Goal: Information Seeking & Learning: Find specific fact

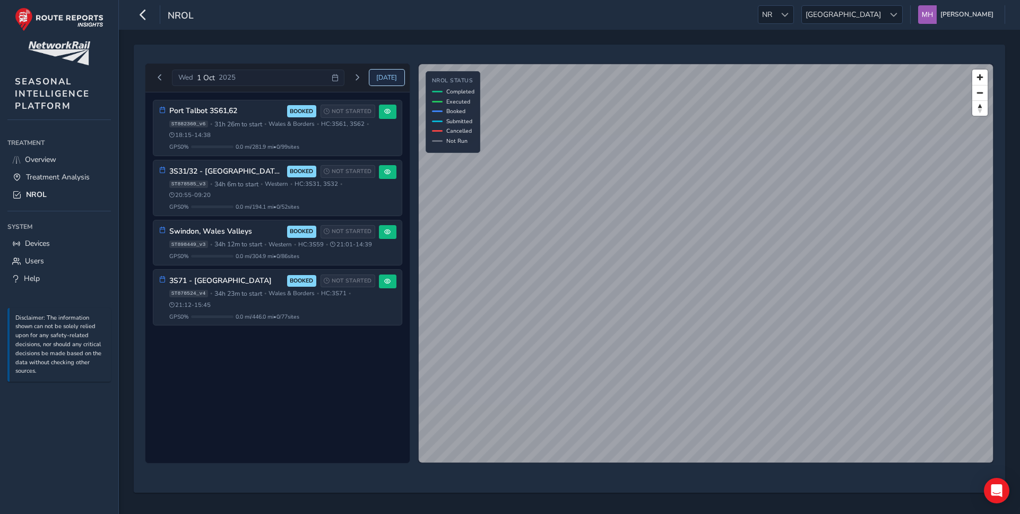
click at [381, 78] on span "Today" at bounding box center [386, 77] width 21 height 8
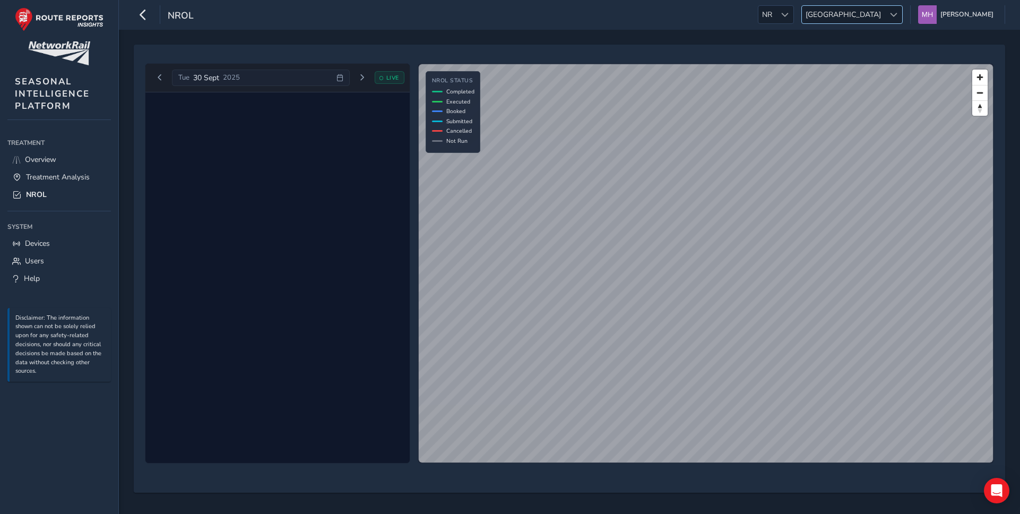
click at [893, 15] on div at bounding box center [894, 15] width 18 height 18
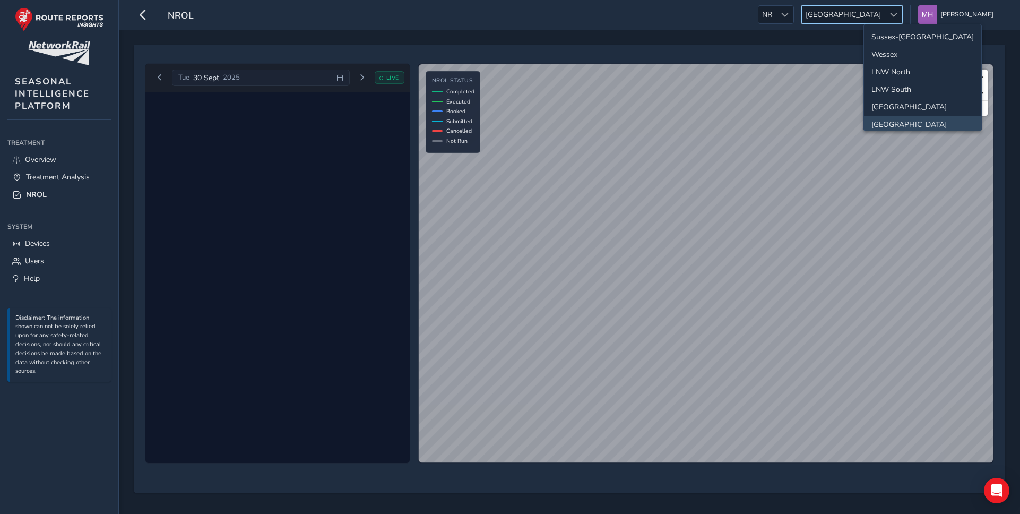
scroll to position [3, 0]
click at [891, 36] on li "Sussex-Kent" at bounding box center [922, 34] width 117 height 18
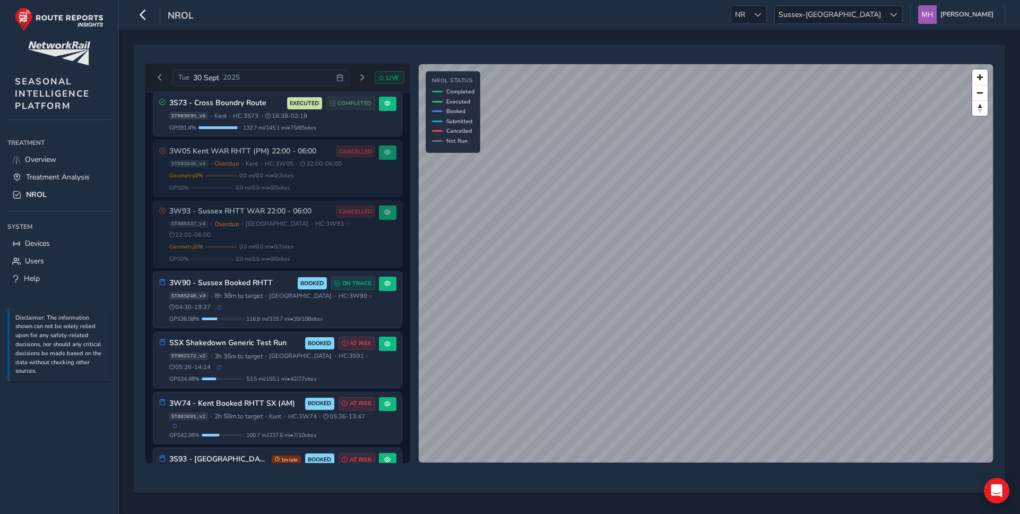
scroll to position [0, 0]
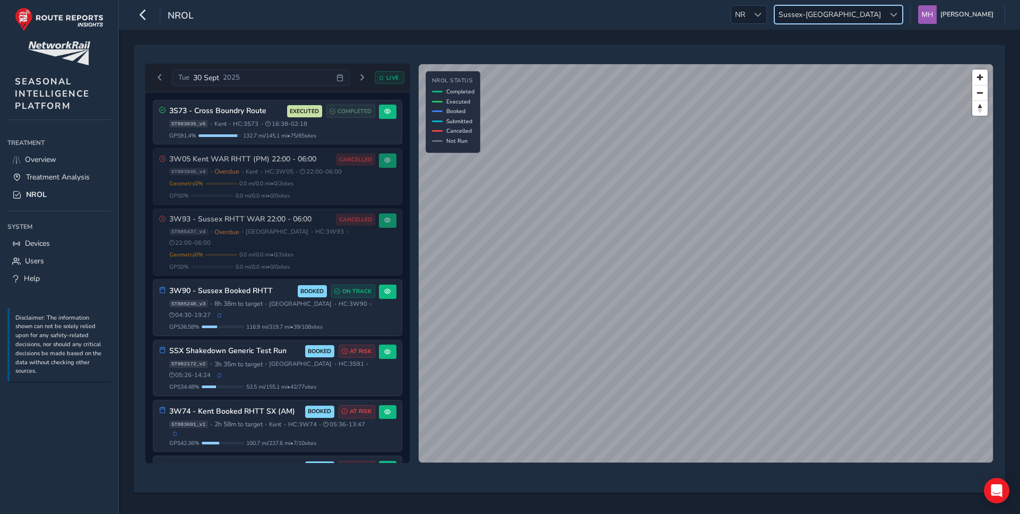
click at [877, 15] on span "Sussex-Kent" at bounding box center [830, 15] width 110 height 18
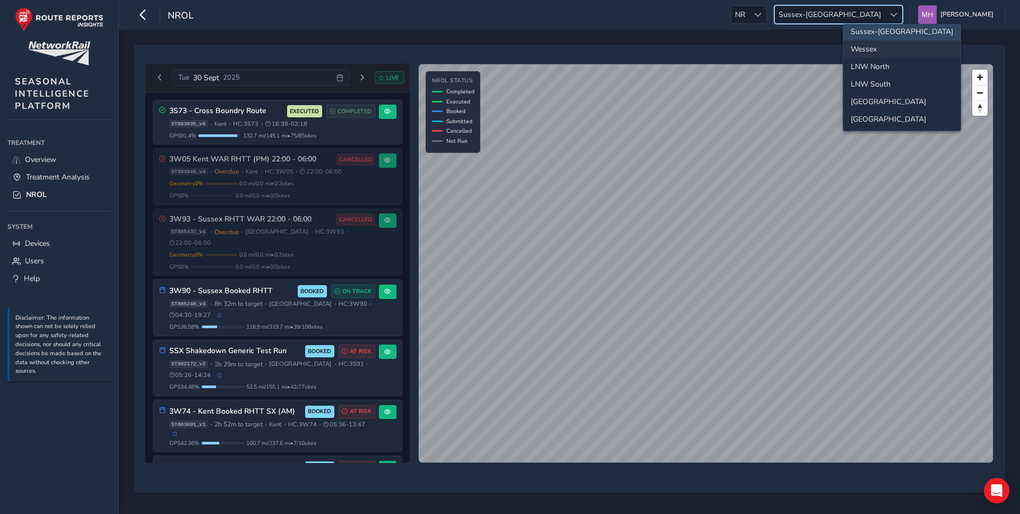
scroll to position [4, 0]
click at [873, 53] on li "Wessex" at bounding box center [901, 50] width 117 height 18
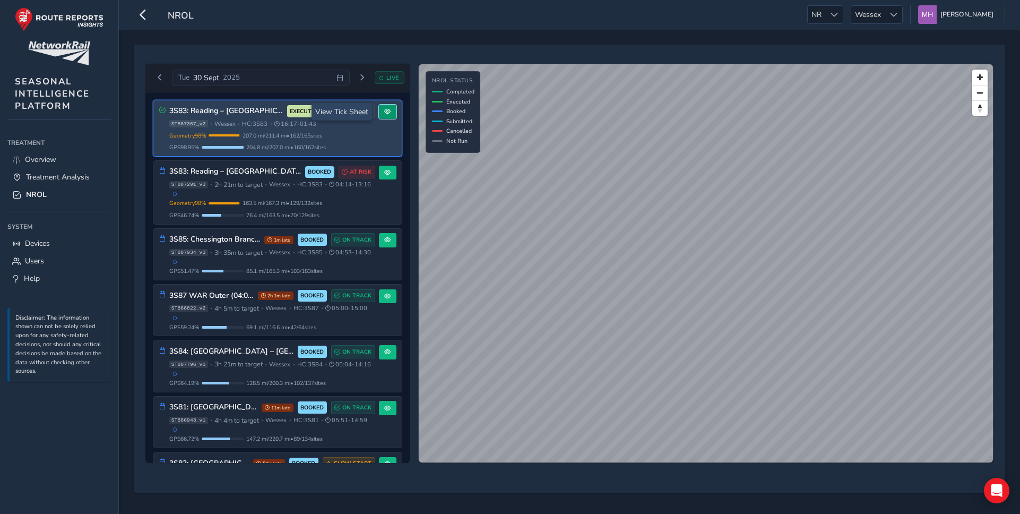
click at [385, 113] on span at bounding box center [387, 111] width 6 height 6
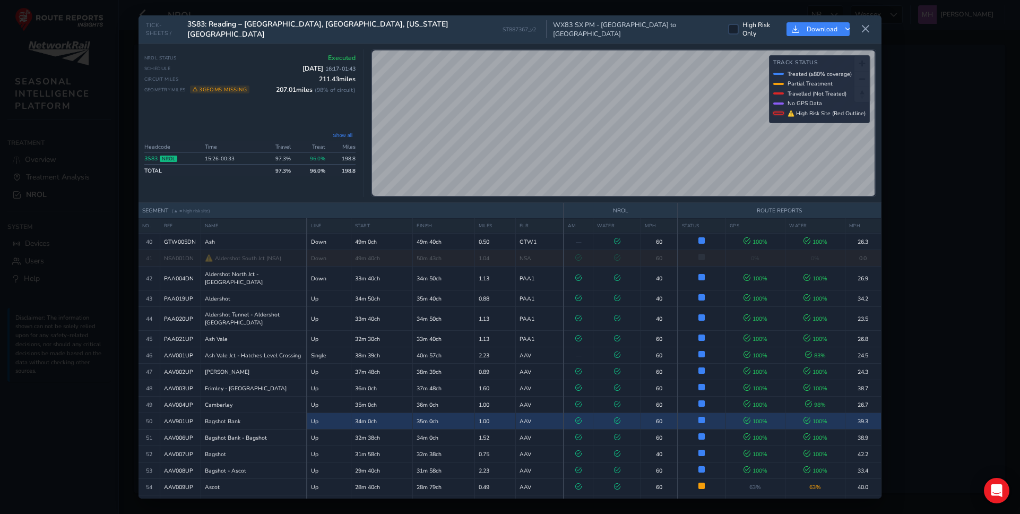
scroll to position [774, 0]
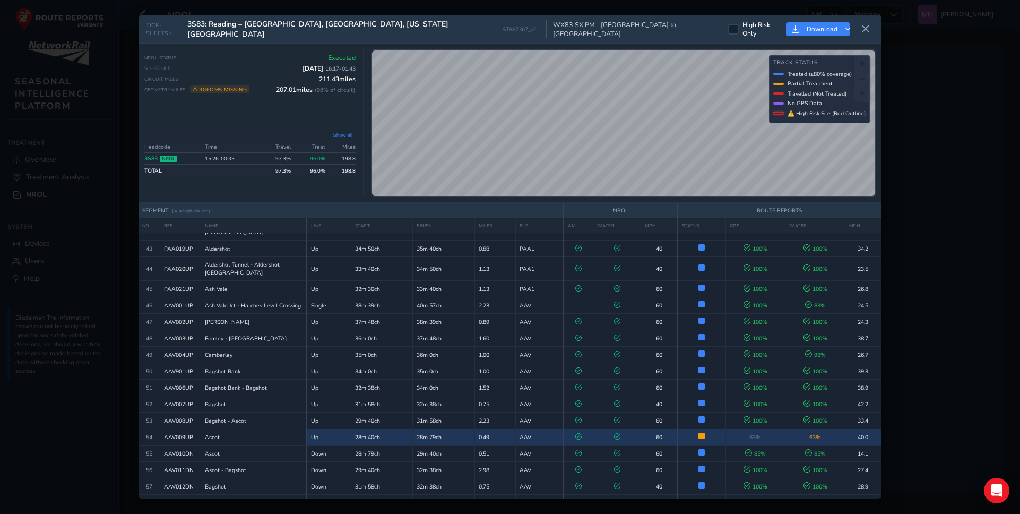
click at [637, 429] on td at bounding box center [617, 437] width 48 height 16
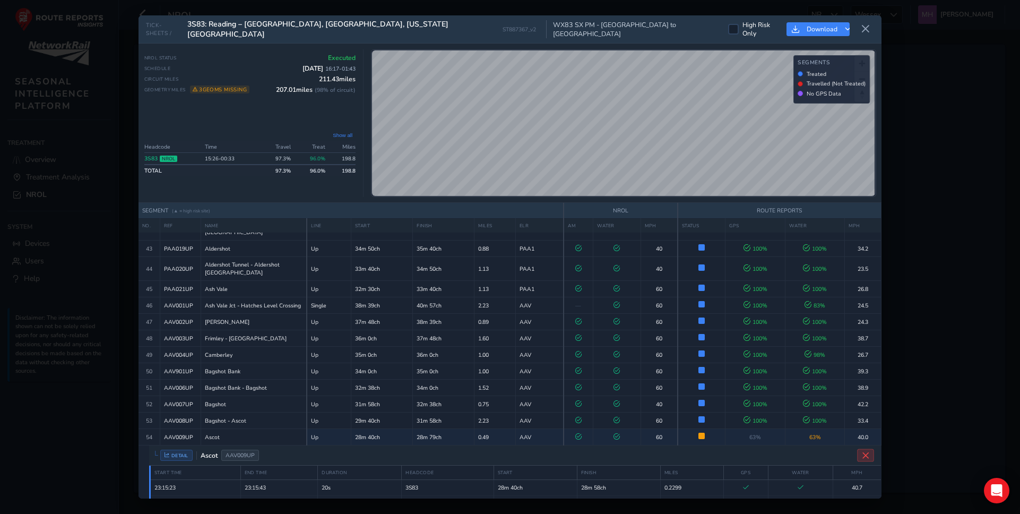
click at [863, 451] on icon "Close detail view" at bounding box center [866, 455] width 8 height 8
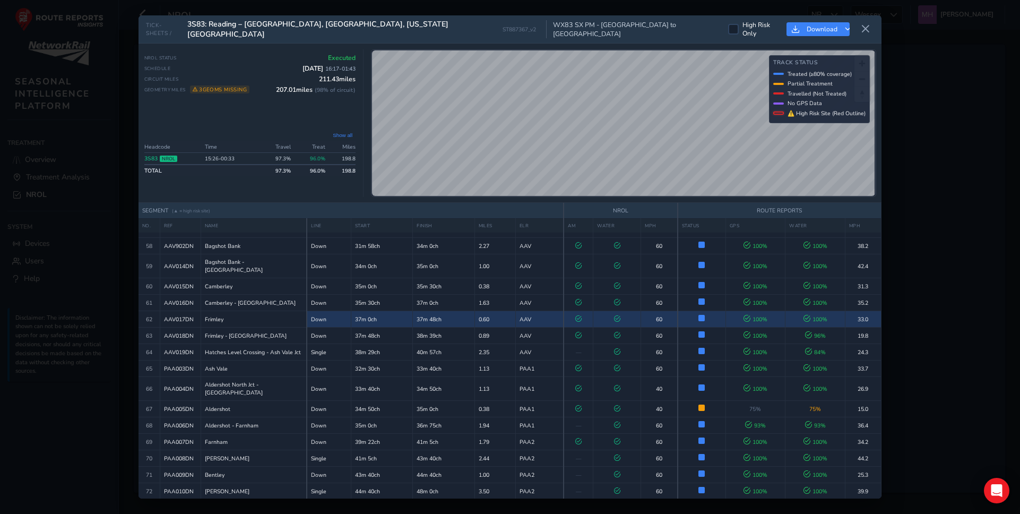
scroll to position [1037, 0]
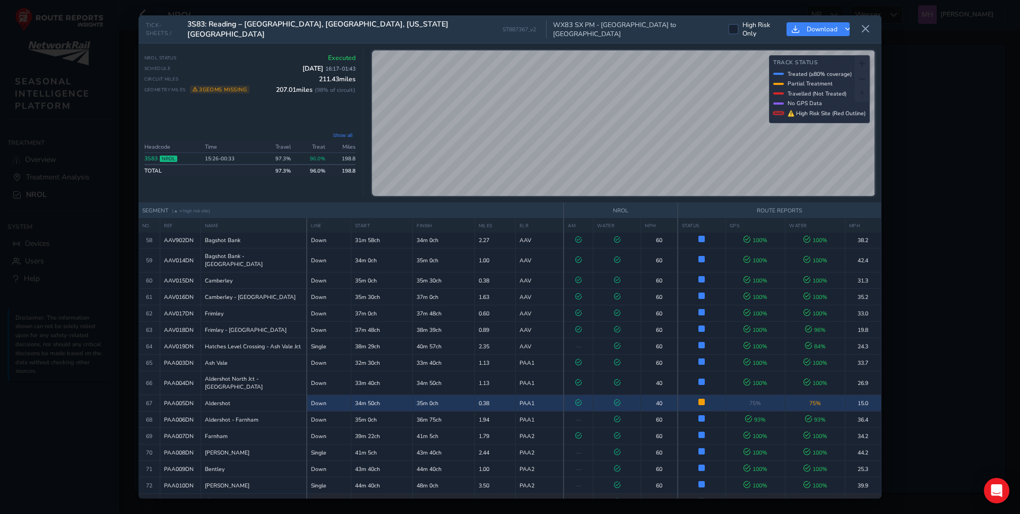
click at [641, 395] on td "40" at bounding box center [659, 403] width 37 height 16
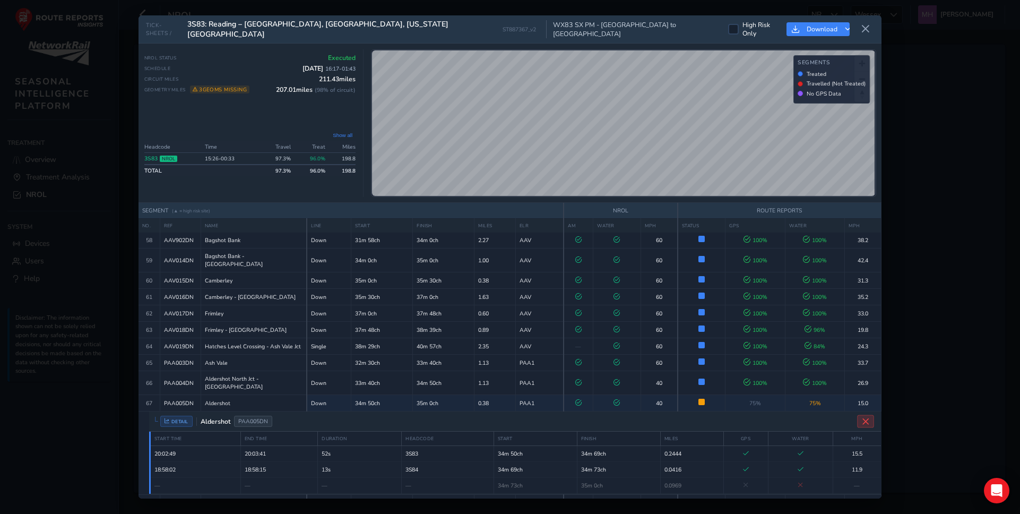
click at [862, 417] on icon "Close detail view" at bounding box center [866, 421] width 8 height 8
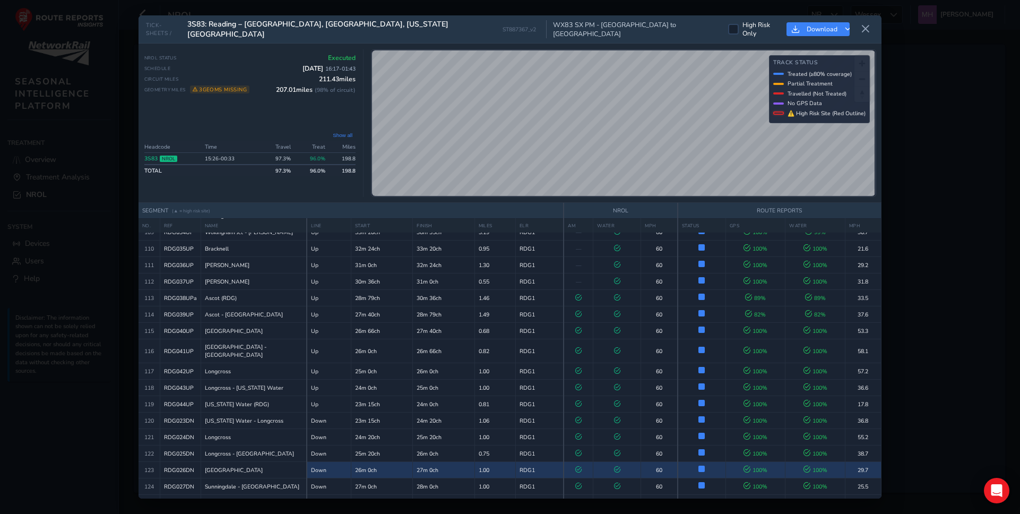
scroll to position [2453, 0]
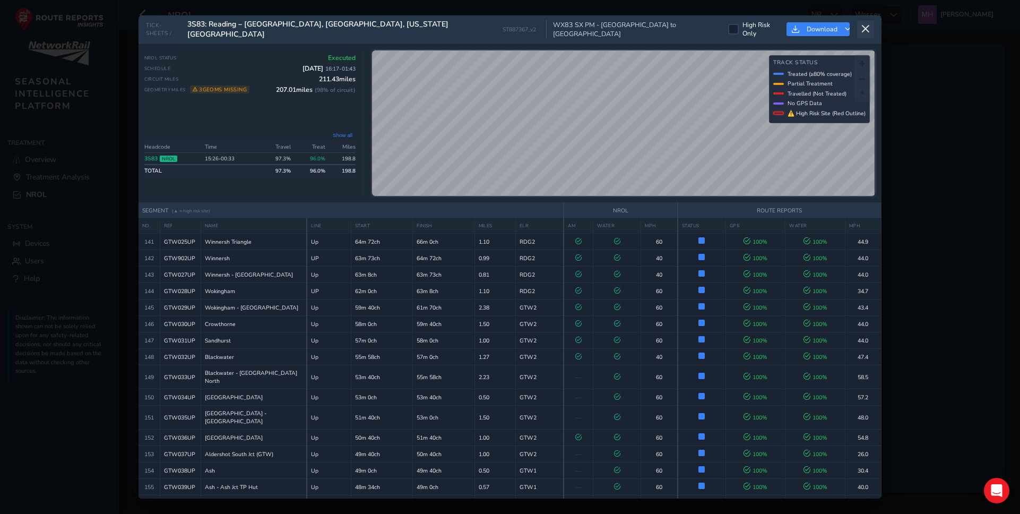
click at [866, 27] on icon at bounding box center [866, 29] width 10 height 10
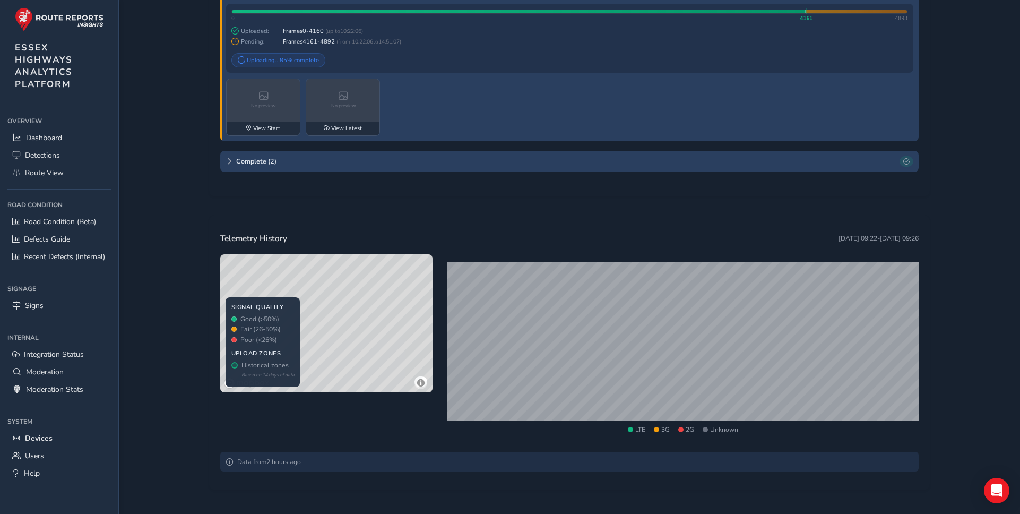
scroll to position [1437, 0]
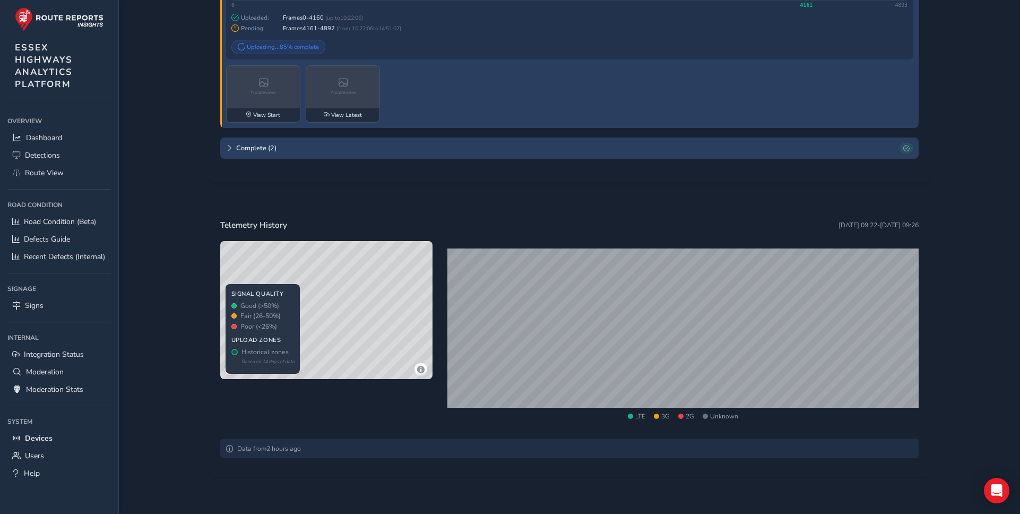
drag, startPoint x: 350, startPoint y: 283, endPoint x: 440, endPoint y: 295, distance: 89.9
click at [440, 295] on div "© Mapbox © OpenStreetMap Improve this map © Maxar SIGNAL QUALITY Good (>50%) Fa…" at bounding box center [569, 336] width 699 height 190
drag, startPoint x: 426, startPoint y: 297, endPoint x: 392, endPoint y: 332, distance: 48.8
click at [392, 332] on div "© Mapbox © OpenStreetMap Improve this map © Maxar" at bounding box center [326, 310] width 212 height 138
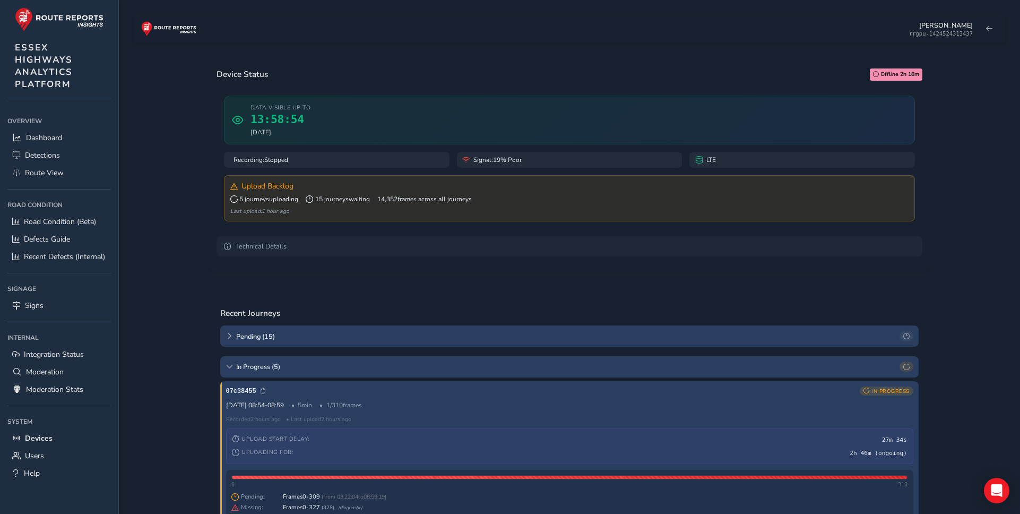
scroll to position [0, 0]
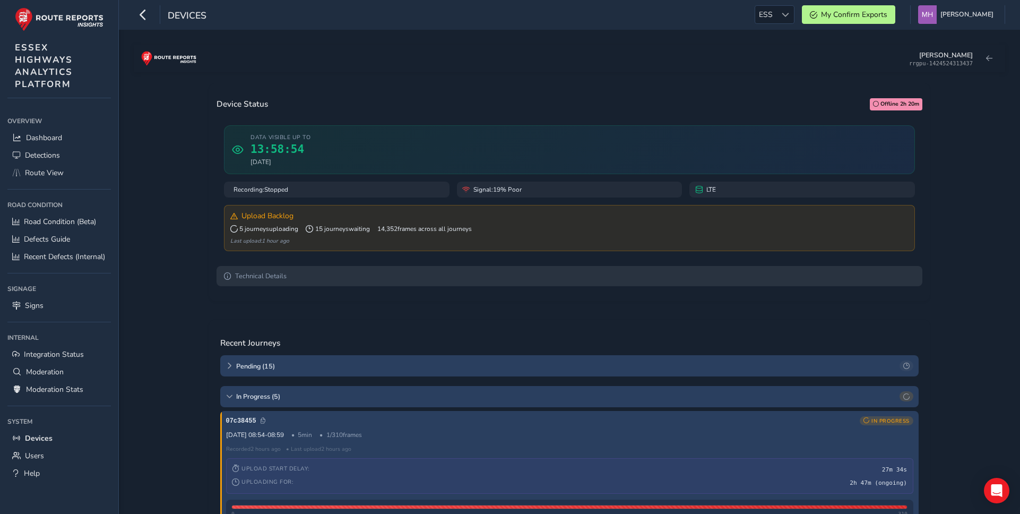
click at [233, 269] on summary "Technical Details" at bounding box center [570, 276] width 706 height 20
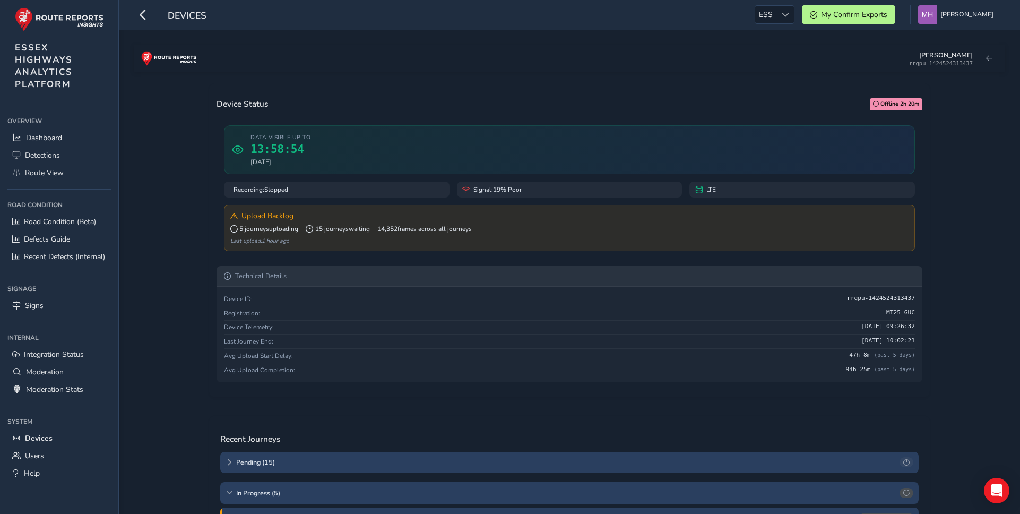
click at [233, 272] on summary "Technical Details" at bounding box center [570, 276] width 706 height 20
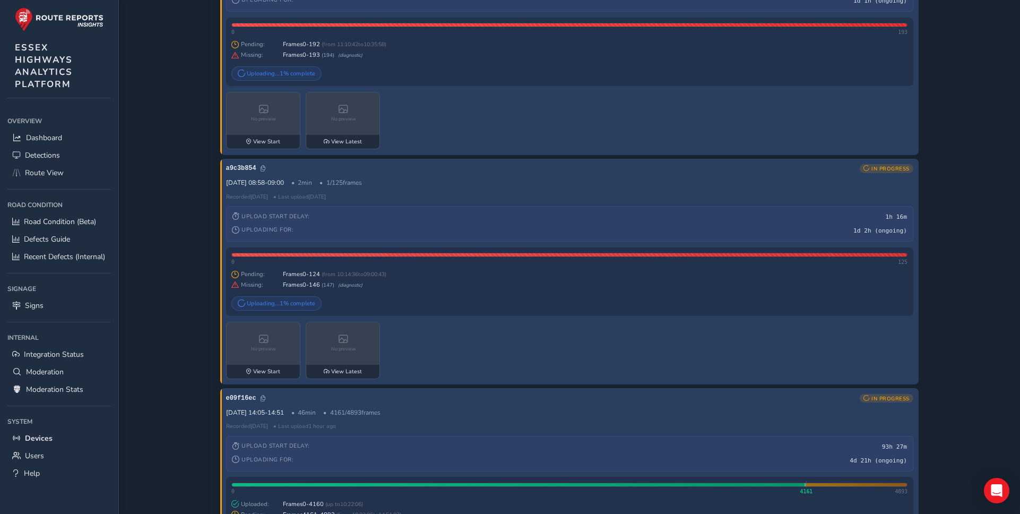
scroll to position [893, 0]
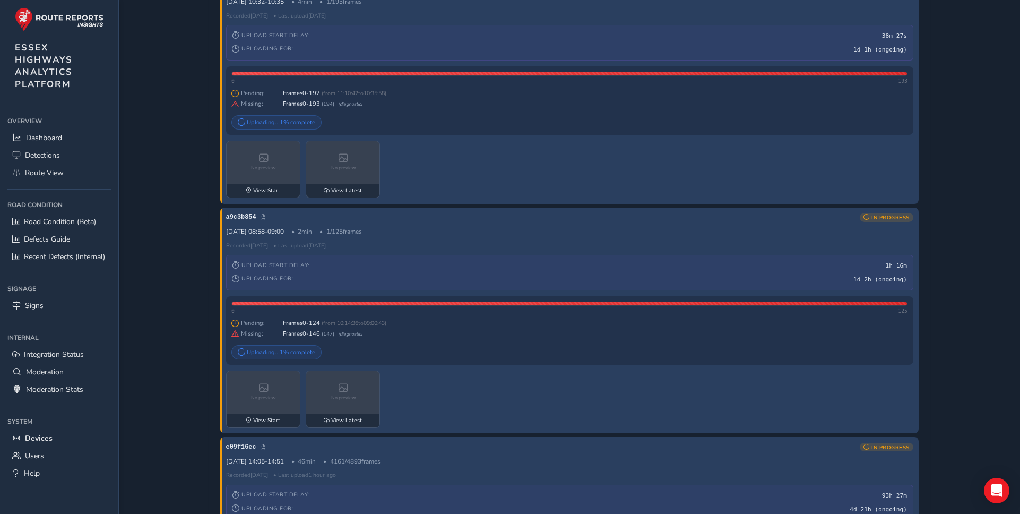
click at [191, 177] on div "Mikko rrgpu-1424524313437 Device Status Offline 2h 26m Data visible up to 13:58…" at bounding box center [570, 93] width 872 height 1882
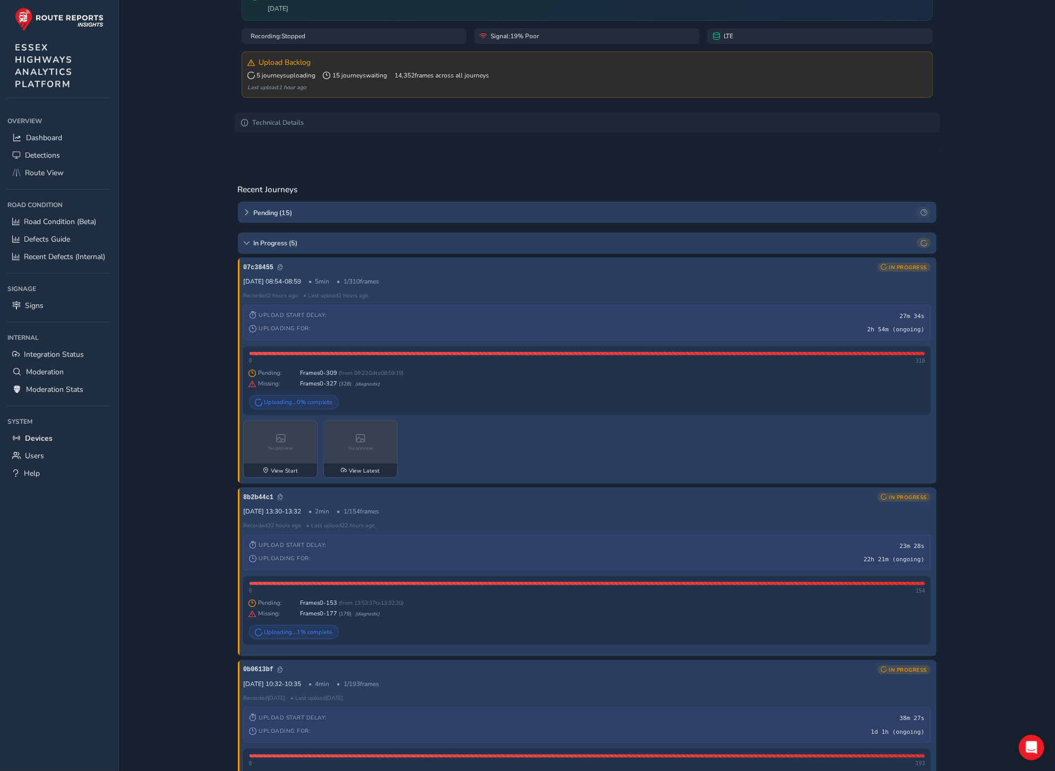
scroll to position [73, 0]
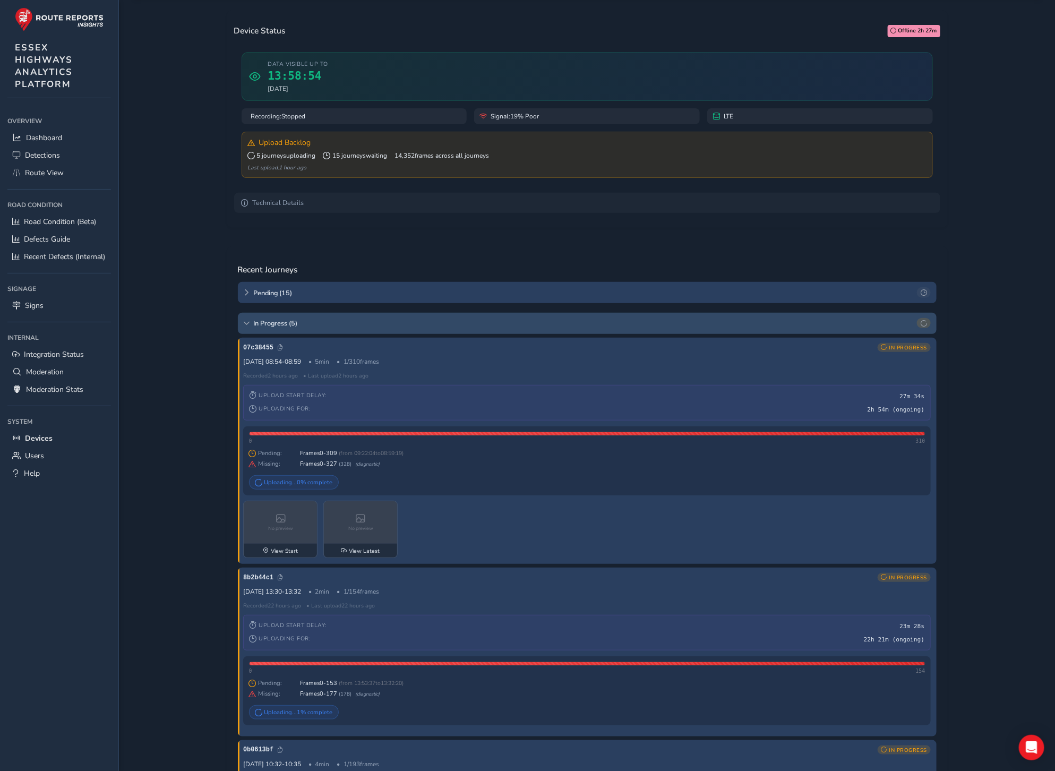
click at [247, 326] on icon at bounding box center [246, 323] width 6 height 6
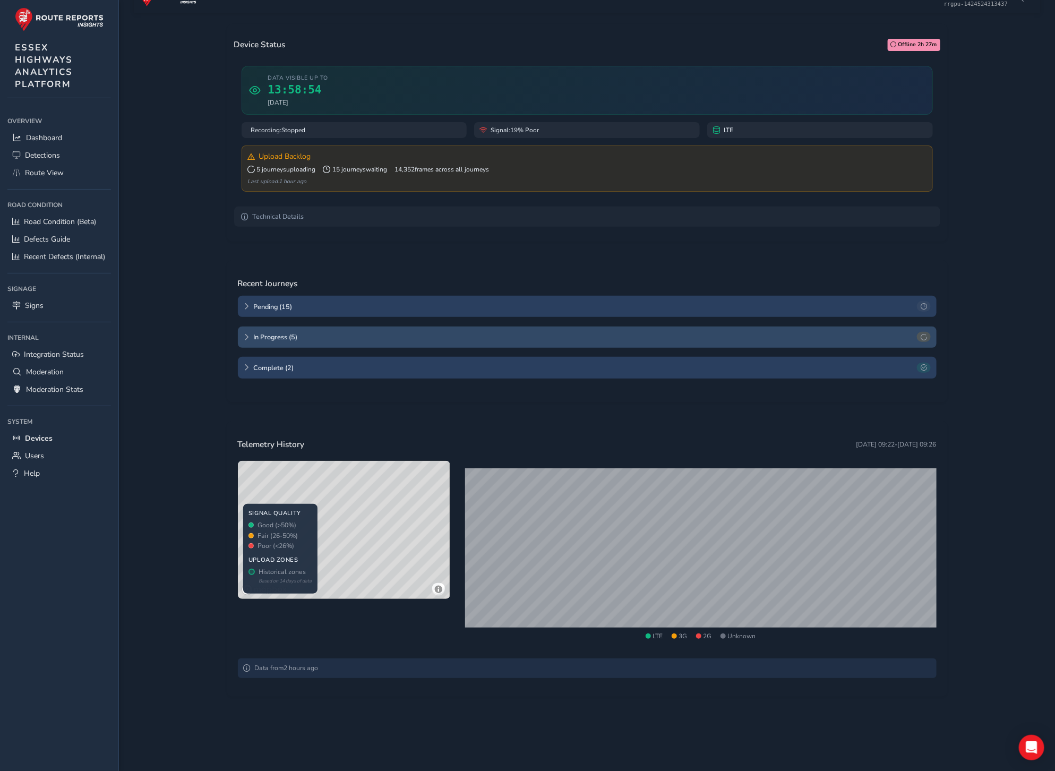
scroll to position [59, 0]
click at [246, 337] on icon at bounding box center [246, 337] width 6 height 6
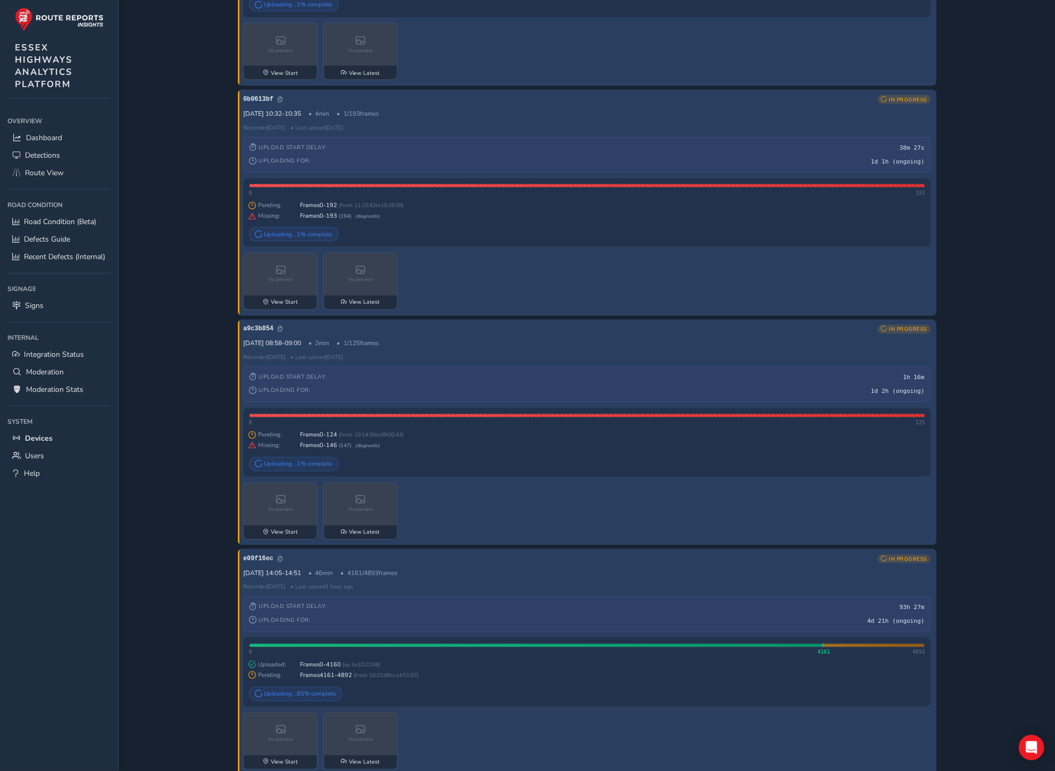
scroll to position [787, 0]
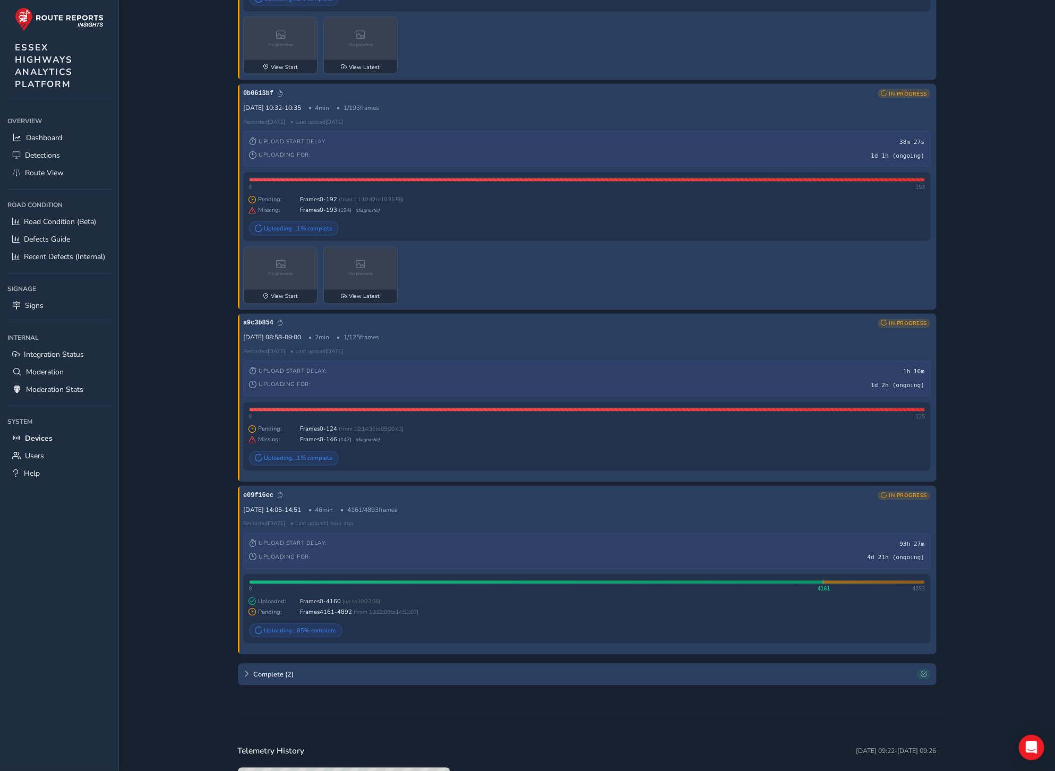
click at [512, 285] on div "No preview View Start No preview View Latest" at bounding box center [586, 275] width 687 height 57
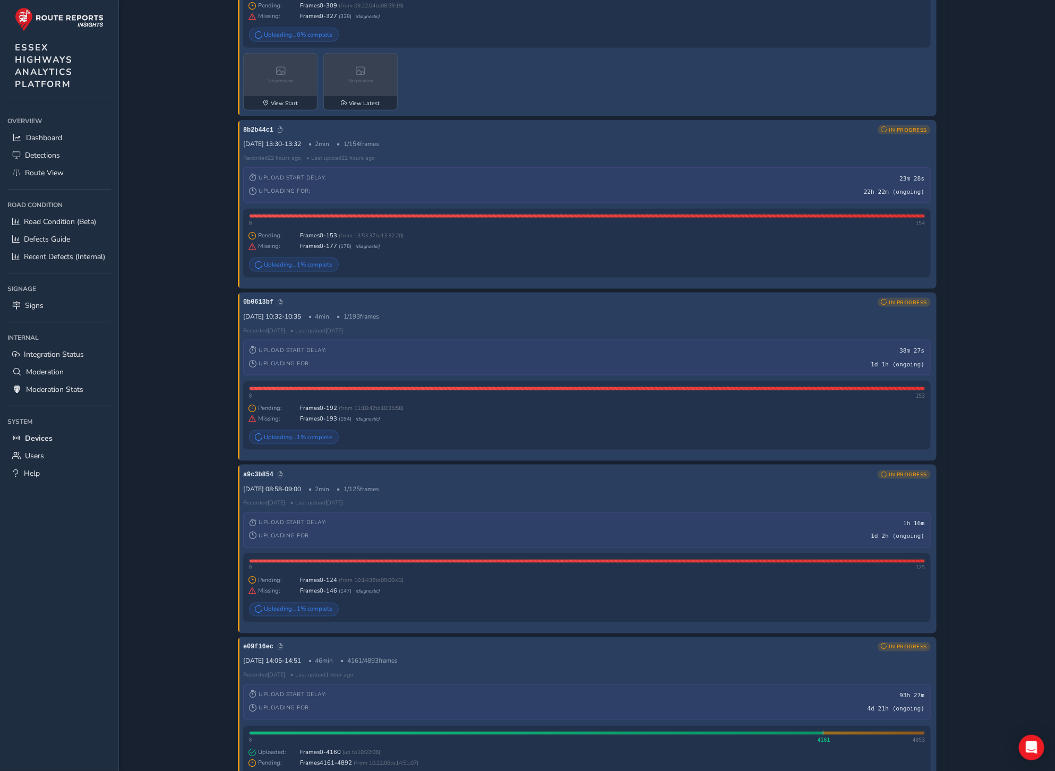
scroll to position [518, 0]
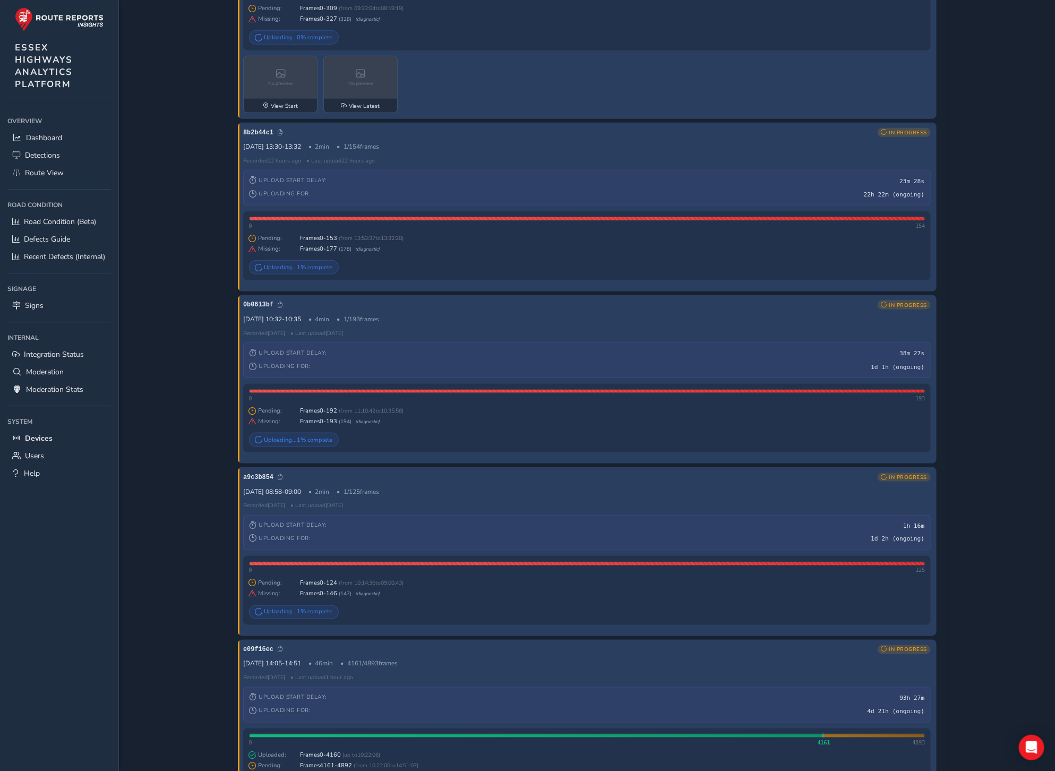
click at [630, 79] on div "No preview View Start No preview View Latest" at bounding box center [586, 84] width 687 height 57
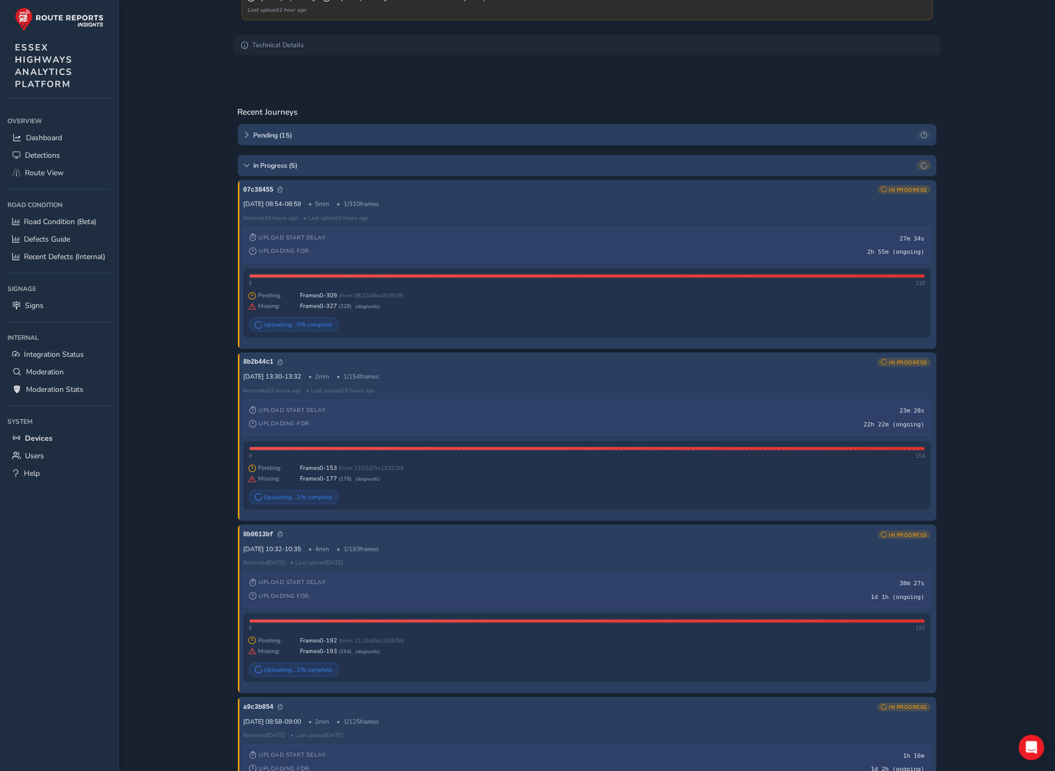
scroll to position [234, 0]
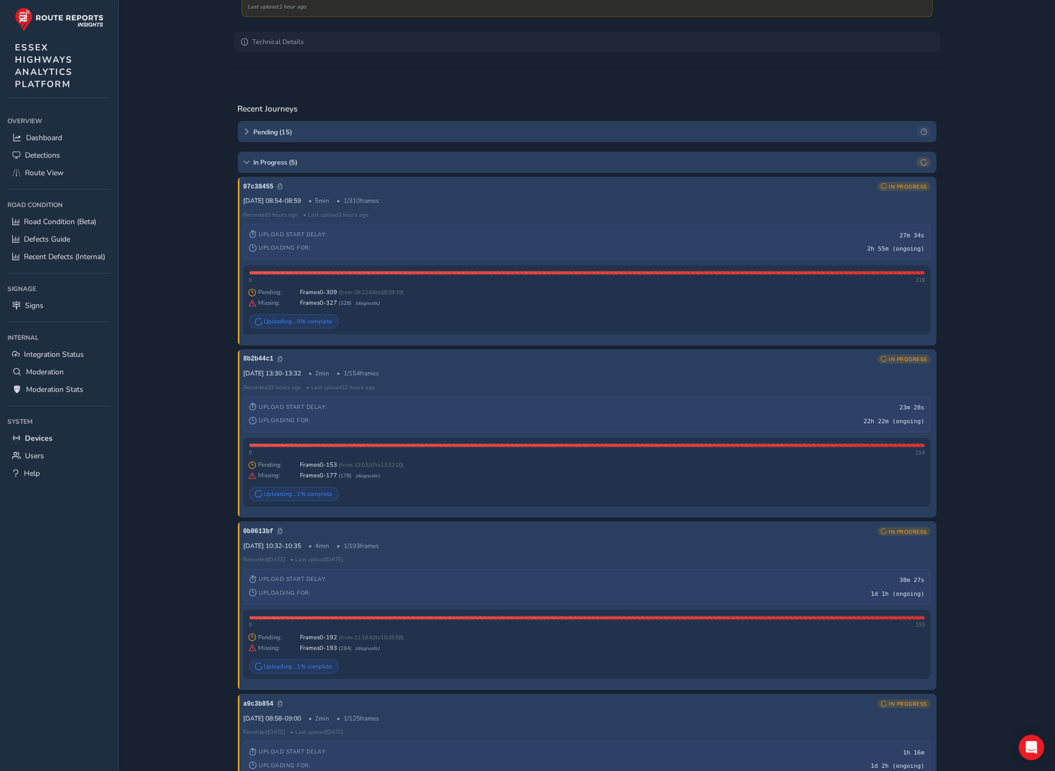
click at [977, 297] on div "Mikko rrgpu-1424524313437 Device Status Offline 2h 28m Data visible up to 13:58…" at bounding box center [587, 608] width 906 height 1595
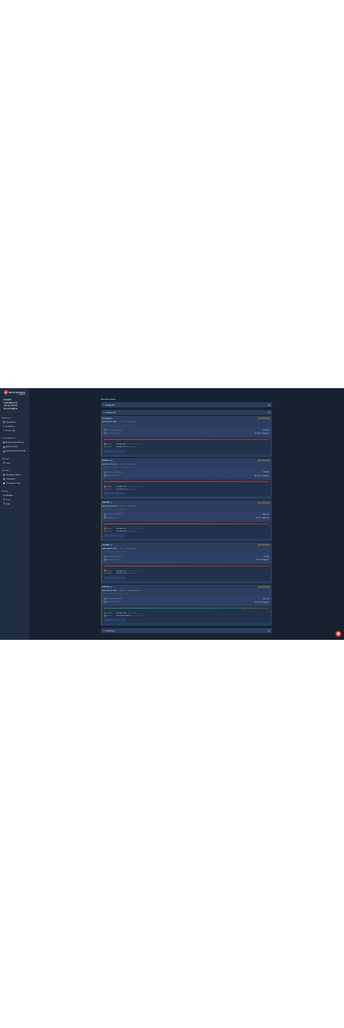
scroll to position [303, 0]
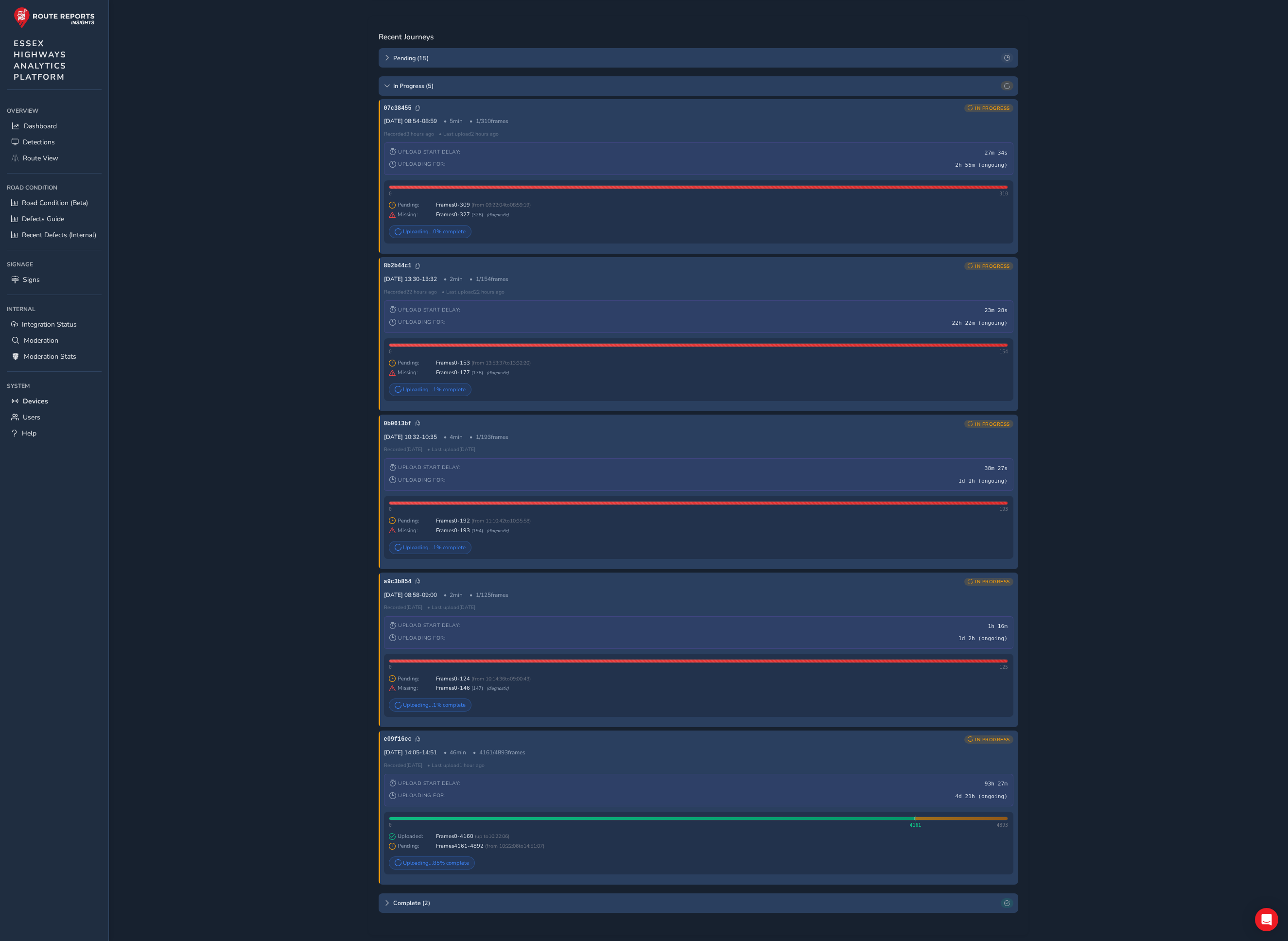
click at [934, 217] on div "Mikko rrgpu-1424524313437 Device Status Offline 2h 28m Data visible up to 13:58…" at bounding box center [698, 493] width 1179 height 1487
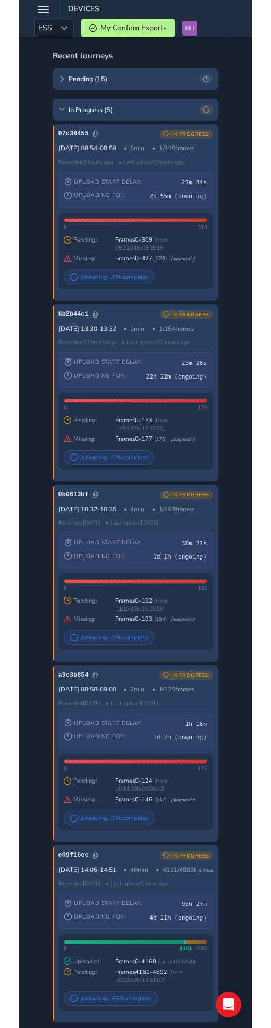
scroll to position [342, 0]
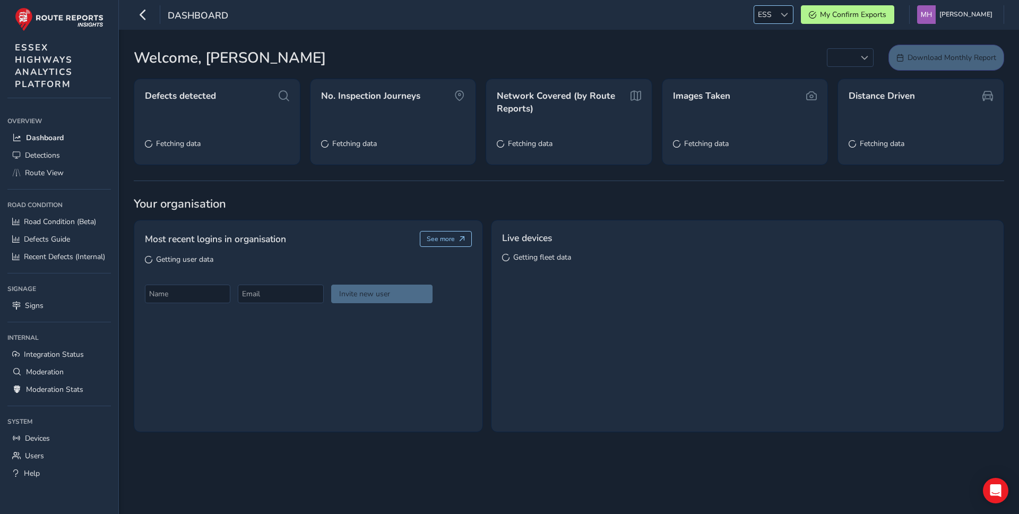
click at [793, 15] on div at bounding box center [785, 15] width 18 height 18
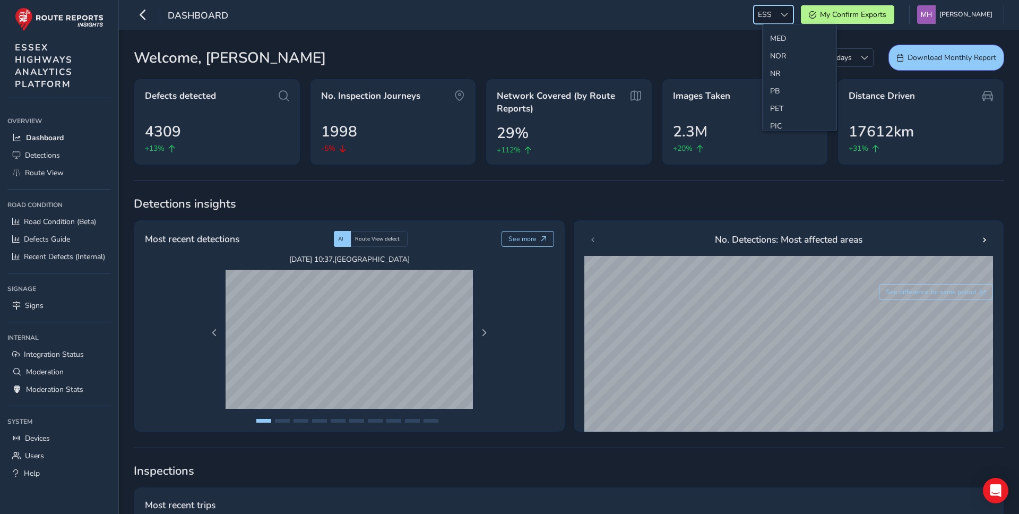
scroll to position [332, 0]
click at [774, 75] on li "NR" at bounding box center [800, 73] width 74 height 18
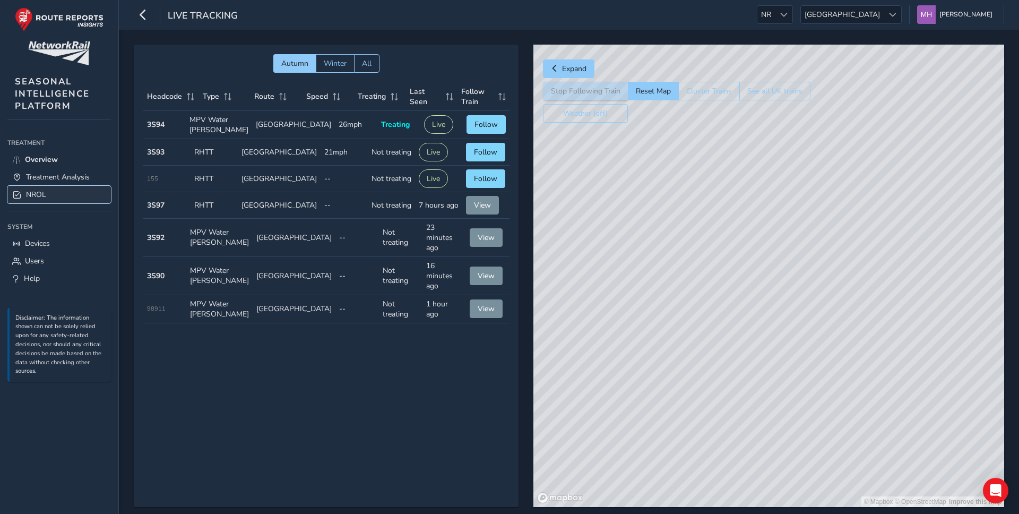
click at [66, 191] on link "NROL" at bounding box center [59, 195] width 104 height 18
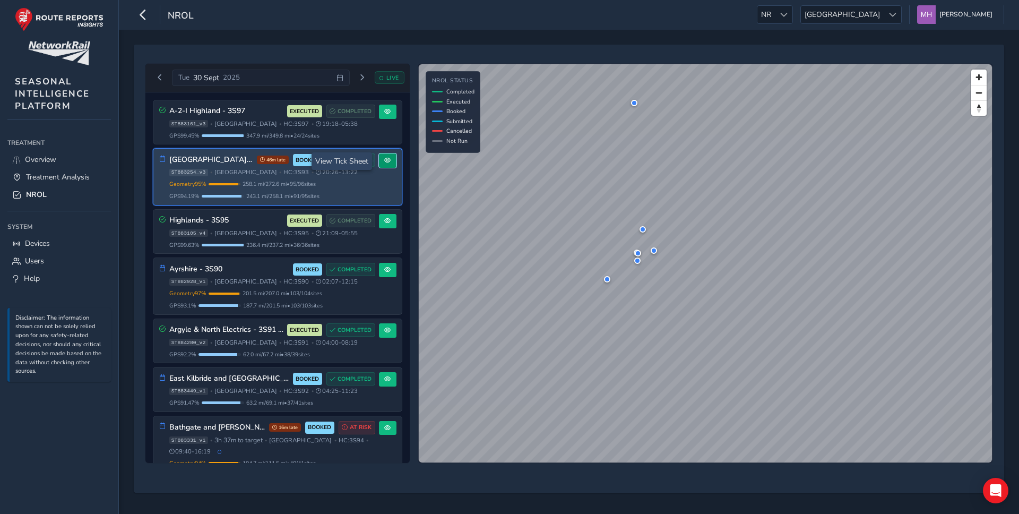
click at [384, 164] on button at bounding box center [388, 160] width 18 height 14
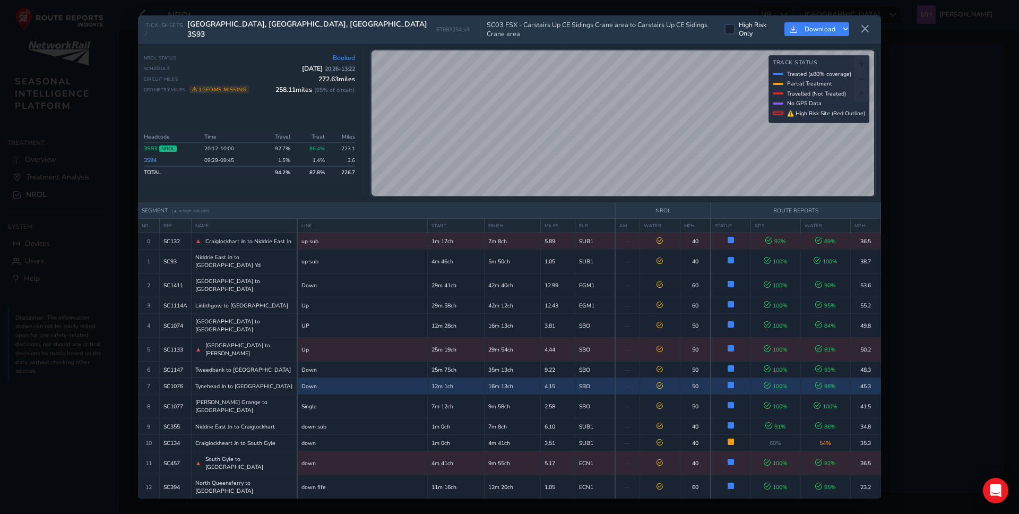
click at [541, 378] on td "4.15" at bounding box center [558, 386] width 35 height 16
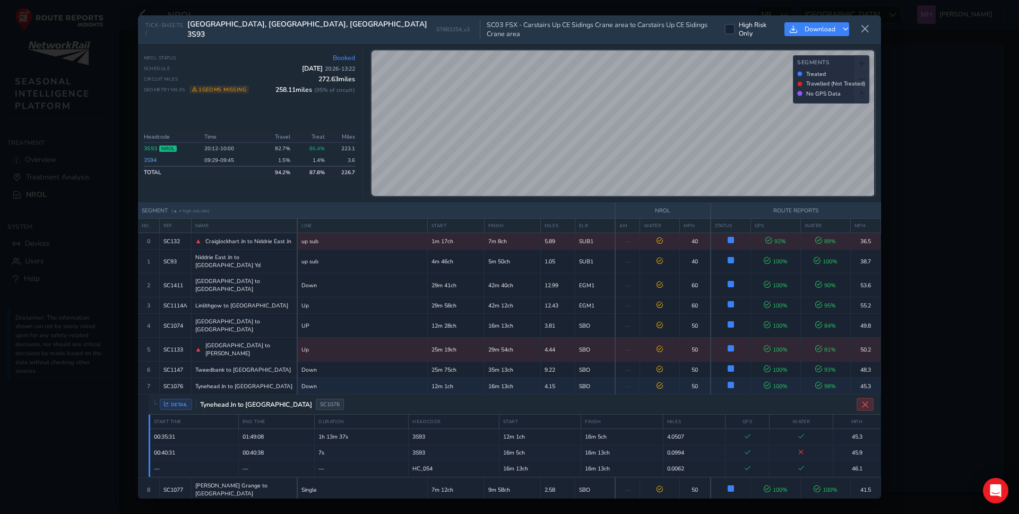
click at [862, 400] on icon "Close detail view" at bounding box center [866, 404] width 8 height 8
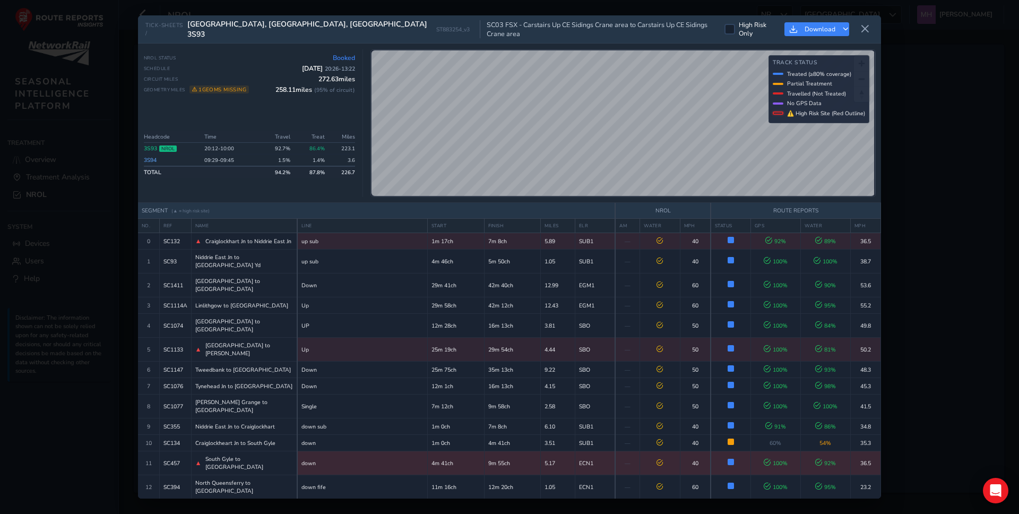
click at [680, 451] on td "40" at bounding box center [695, 463] width 31 height 24
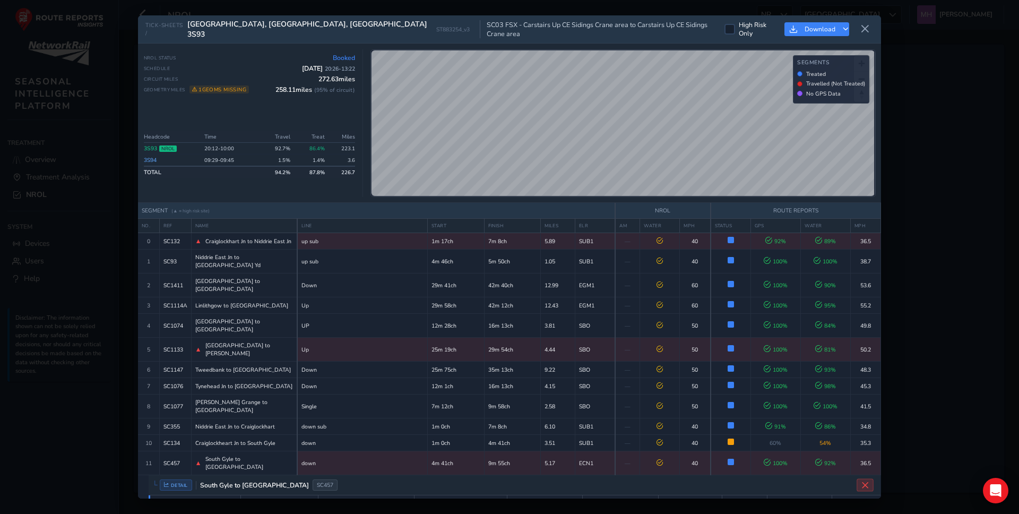
click at [862, 481] on icon "Close detail view" at bounding box center [866, 485] width 8 height 8
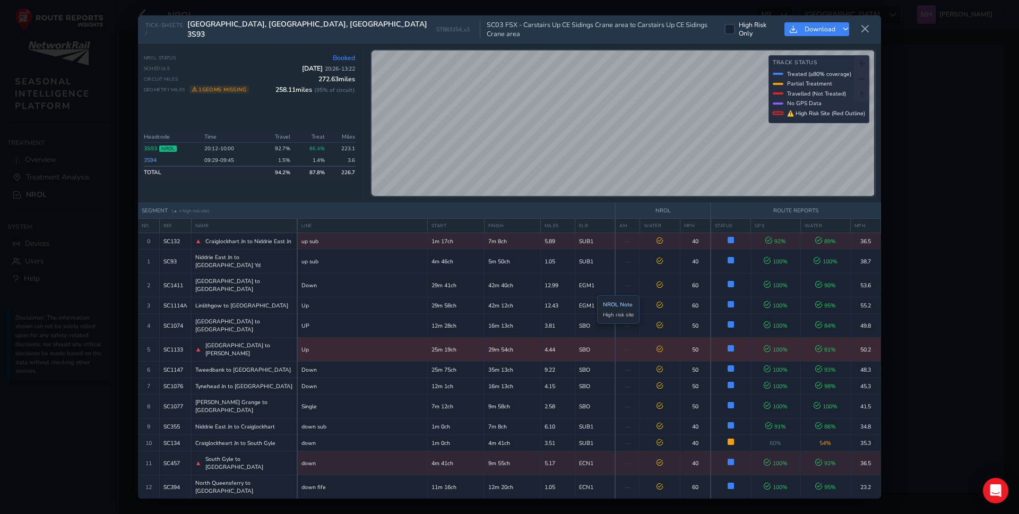
click at [589, 338] on td "SBO" at bounding box center [595, 350] width 40 height 24
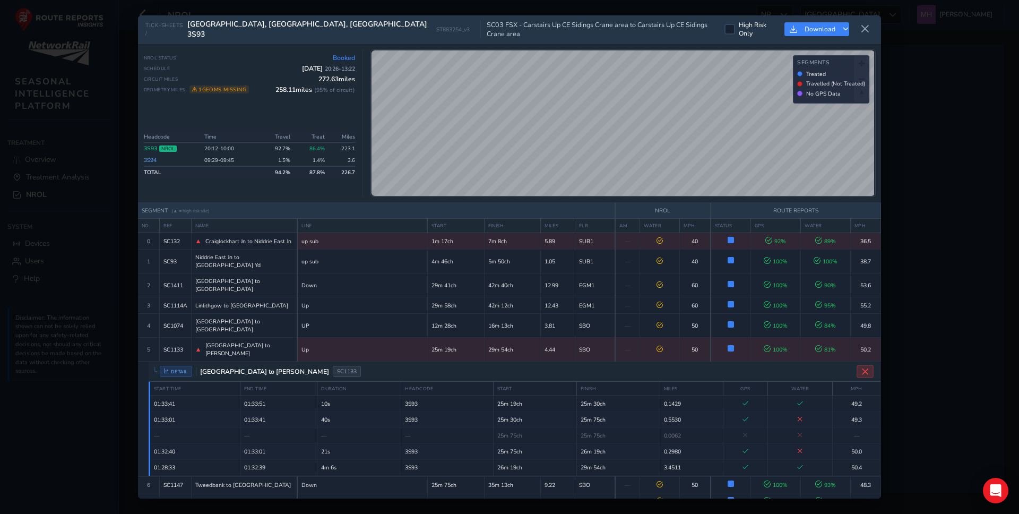
click at [863, 367] on icon "Close detail view" at bounding box center [866, 371] width 8 height 8
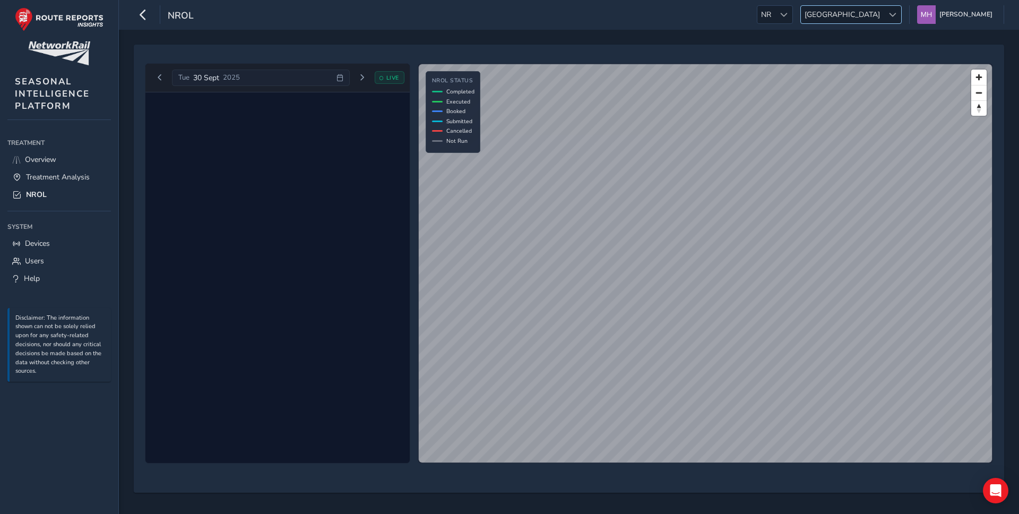
click at [879, 15] on span "[GEOGRAPHIC_DATA]" at bounding box center [842, 15] width 83 height 18
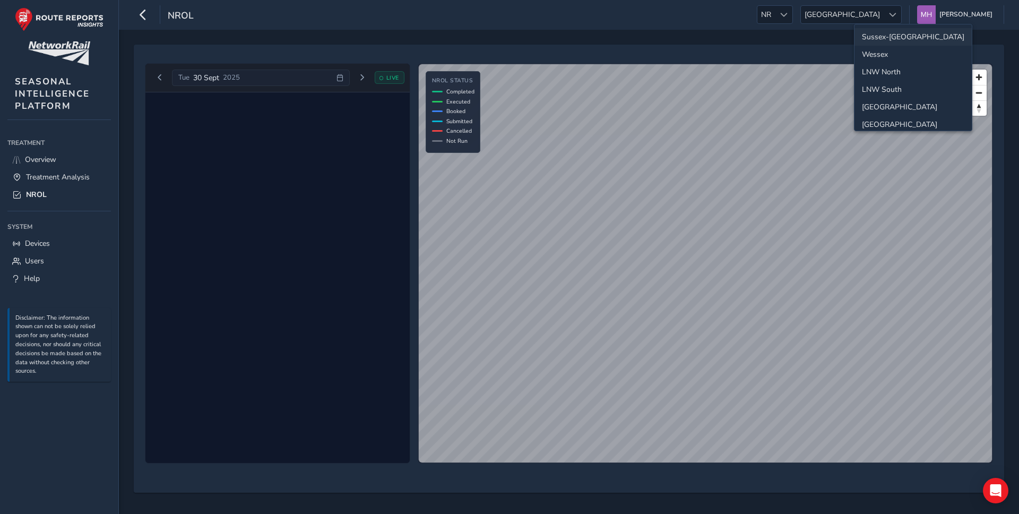
click at [885, 33] on li "Sussex-[GEOGRAPHIC_DATA]" at bounding box center [913, 37] width 117 height 18
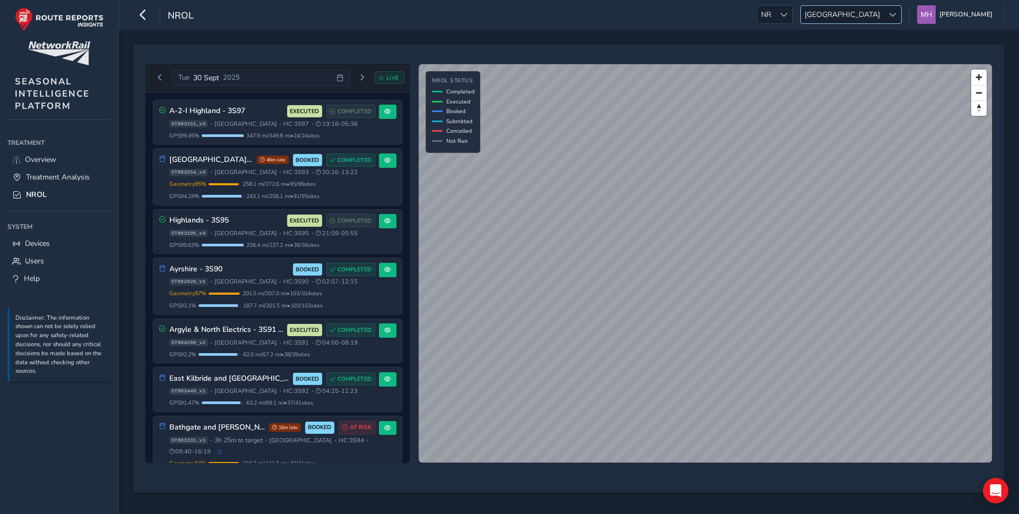
click at [884, 9] on span "[GEOGRAPHIC_DATA]" at bounding box center [842, 15] width 83 height 18
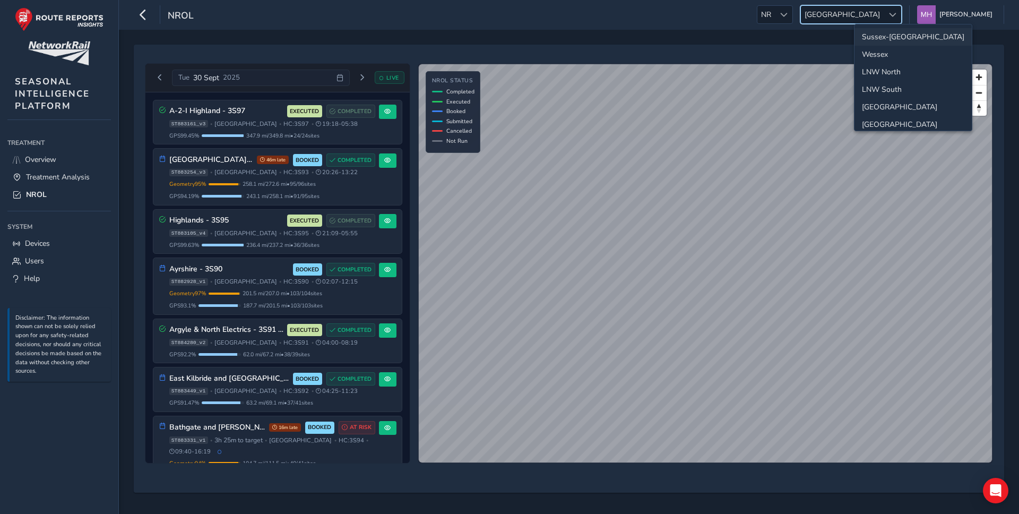
click at [888, 33] on li "Sussex-[GEOGRAPHIC_DATA]" at bounding box center [913, 37] width 117 height 18
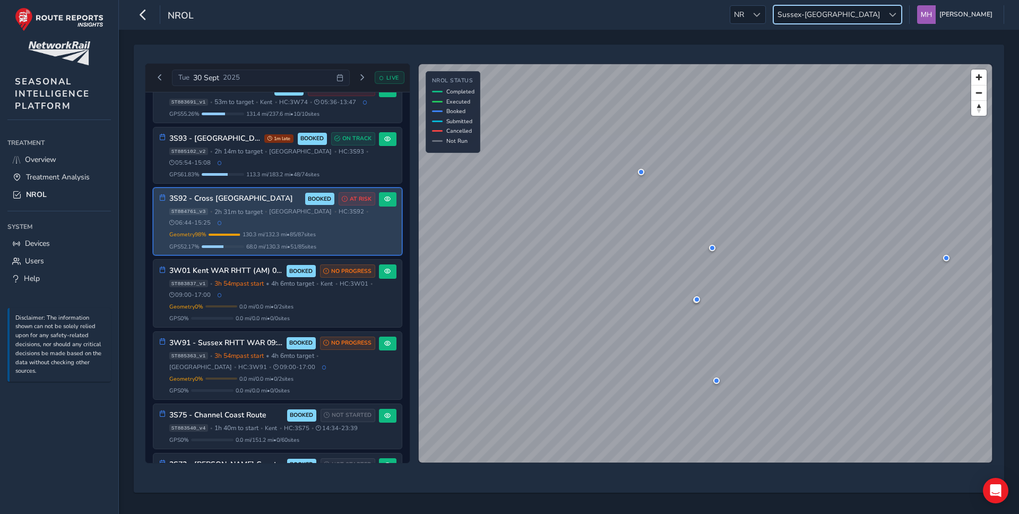
scroll to position [311, 0]
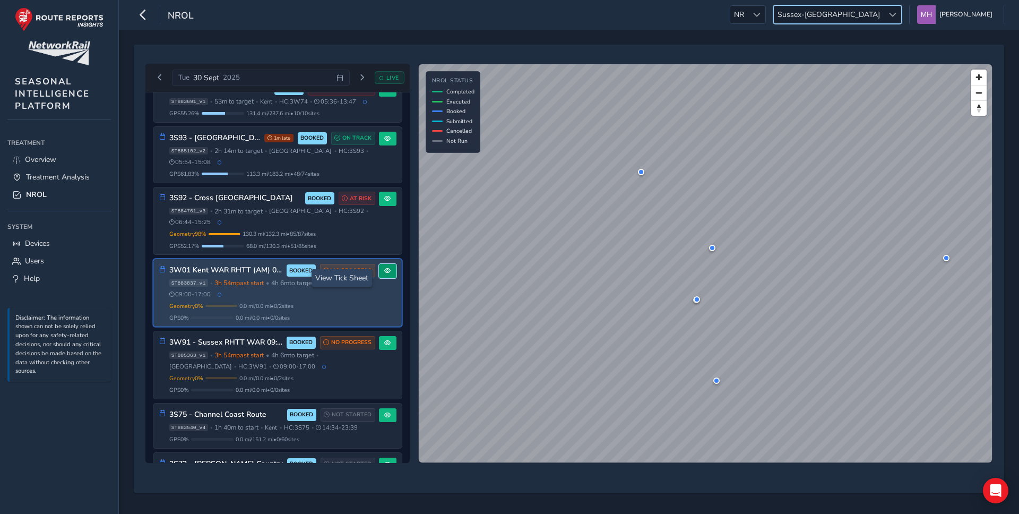
click at [384, 274] on span at bounding box center [387, 271] width 6 height 6
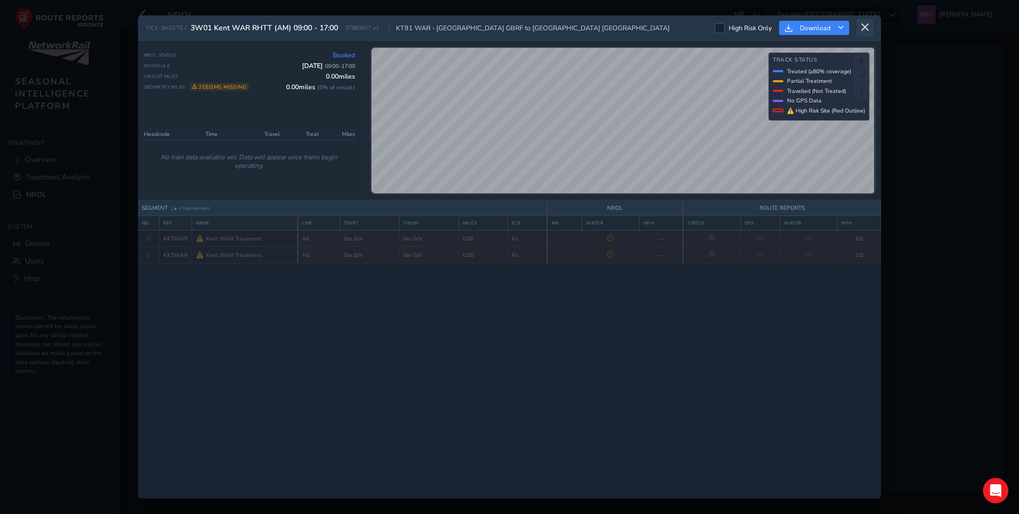
click at [863, 24] on icon at bounding box center [865, 28] width 10 height 10
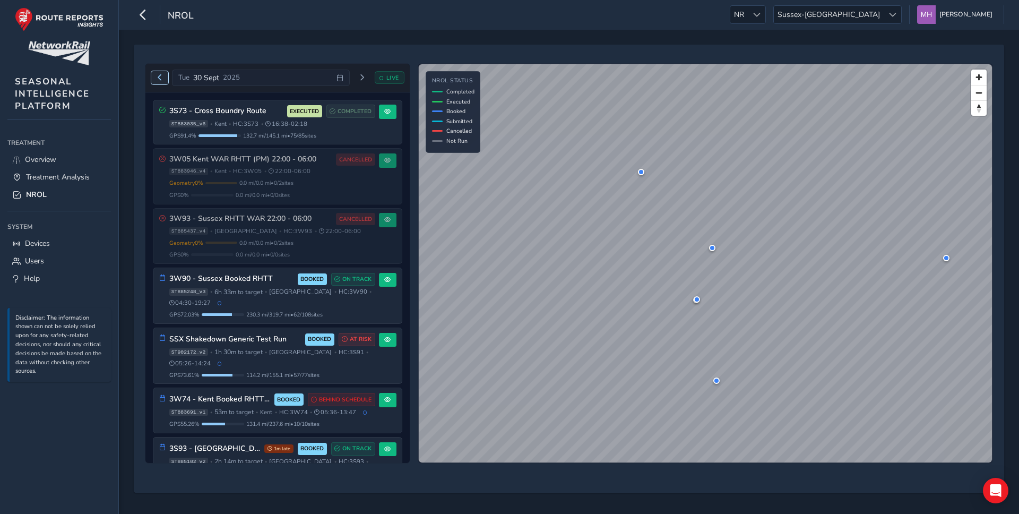
click at [159, 75] on span "Previous day" at bounding box center [160, 77] width 6 height 6
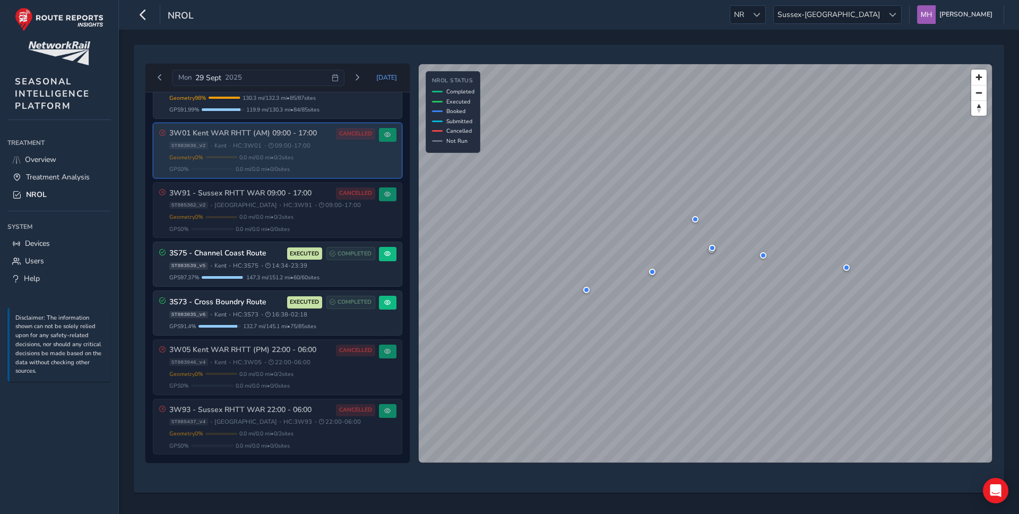
scroll to position [343, 0]
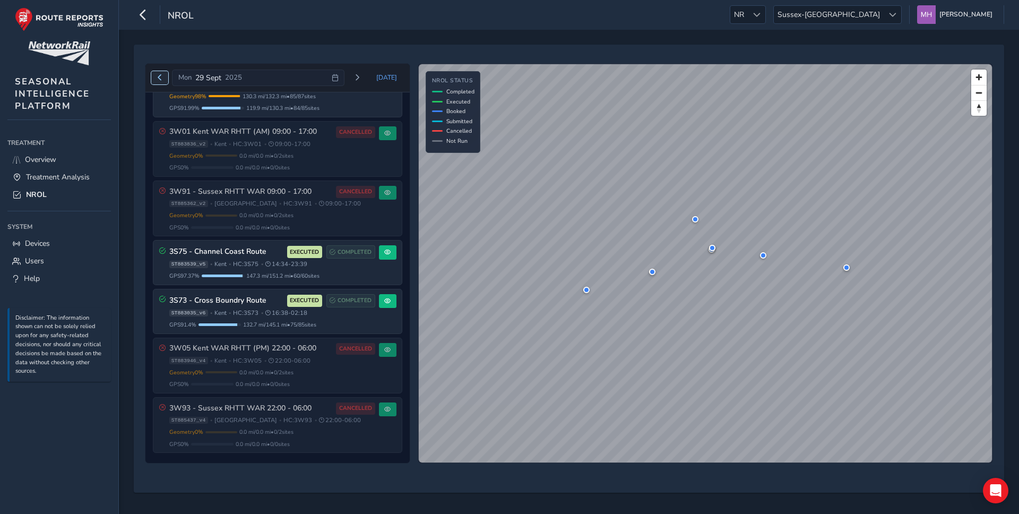
click at [153, 75] on button "Previous day" at bounding box center [160, 77] width 18 height 13
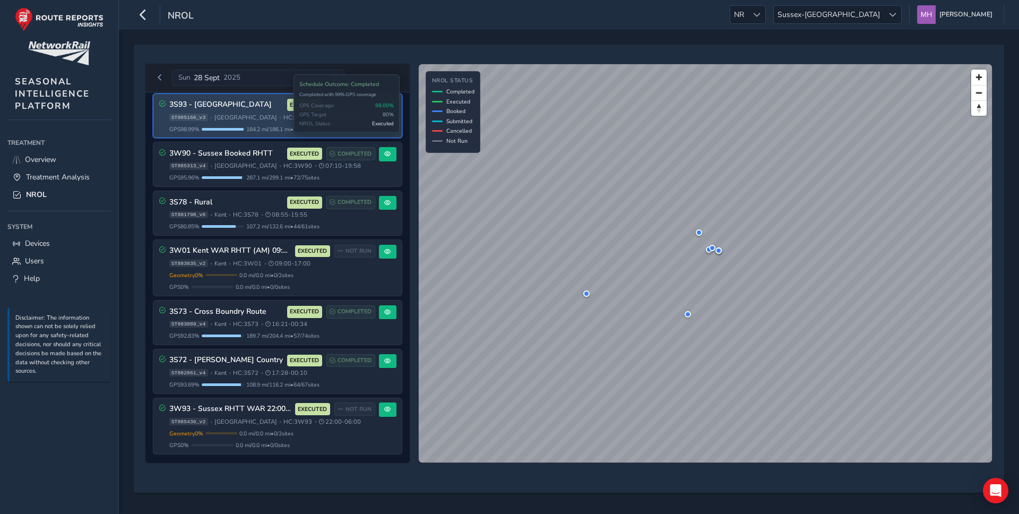
scroll to position [225, 0]
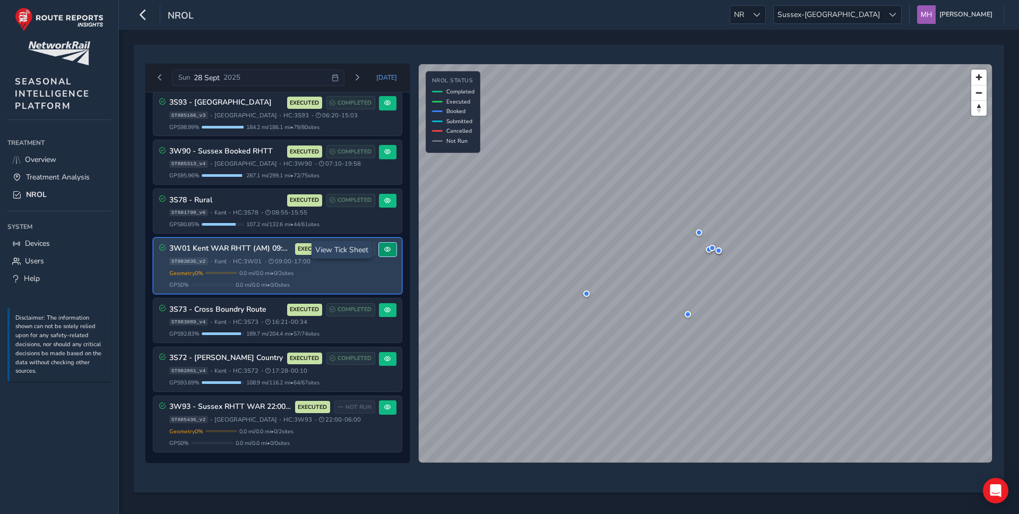
click at [384, 252] on span at bounding box center [387, 249] width 6 height 6
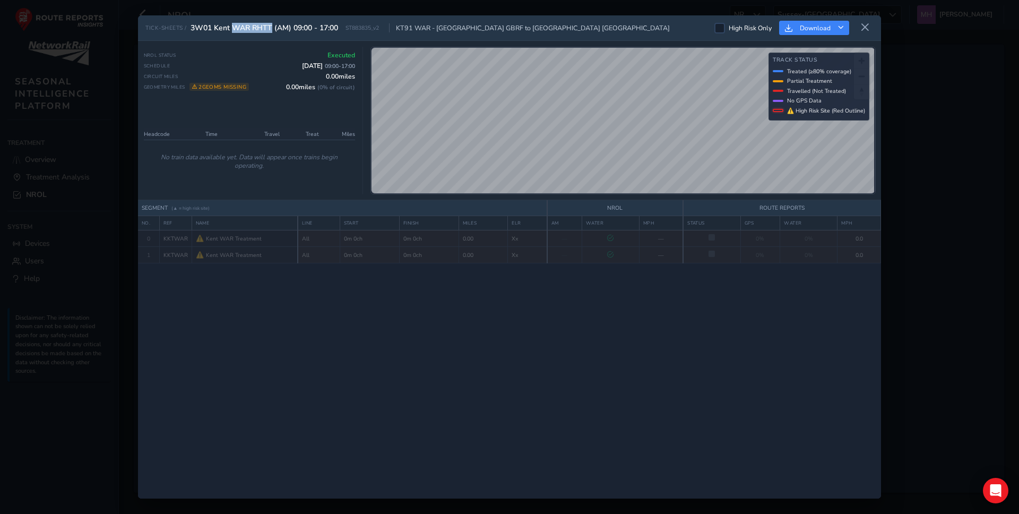
drag, startPoint x: 235, startPoint y: 28, endPoint x: 272, endPoint y: 28, distance: 37.2
click at [272, 28] on span "3W01 Kent WAR RHTT (AM) 09:00 - 17:00" at bounding box center [265, 28] width 148 height 10
copy span "WAR RHTT"
